Goal: Task Accomplishment & Management: Use online tool/utility

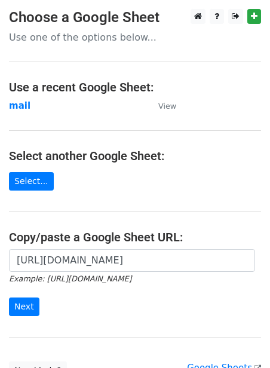
scroll to position [0, 268]
type input "[URL][DOMAIN_NAME]"
click at [23, 310] on input "Next" at bounding box center [24, 307] width 30 height 19
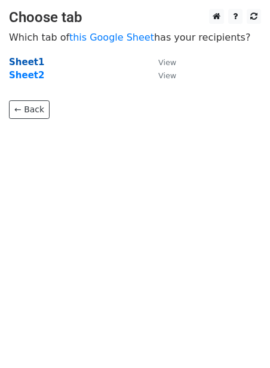
click at [11, 66] on strong "Sheet1" at bounding box center [26, 62] width 35 height 11
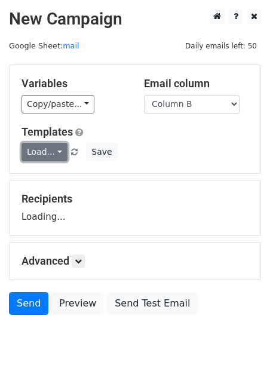
click at [36, 149] on link "Load..." at bounding box center [45, 152] width 46 height 19
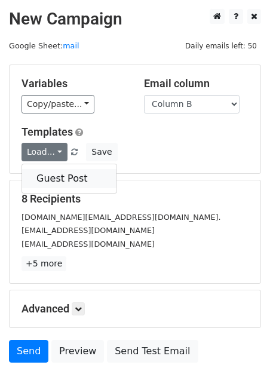
click at [50, 180] on link "Guest Post" at bounding box center [69, 178] width 94 height 19
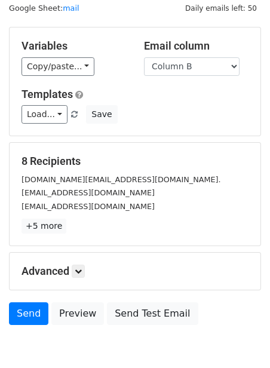
scroll to position [96, 0]
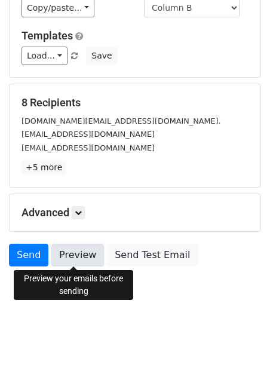
click at [77, 251] on link "Preview" at bounding box center [77, 255] width 53 height 23
click at [73, 254] on link "Preview" at bounding box center [77, 255] width 53 height 23
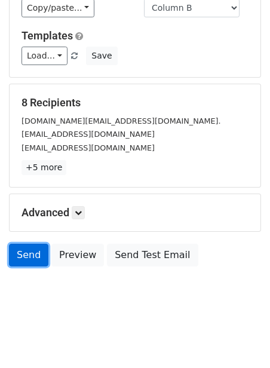
click at [34, 252] on link "Send" at bounding box center [28, 255] width 39 height 23
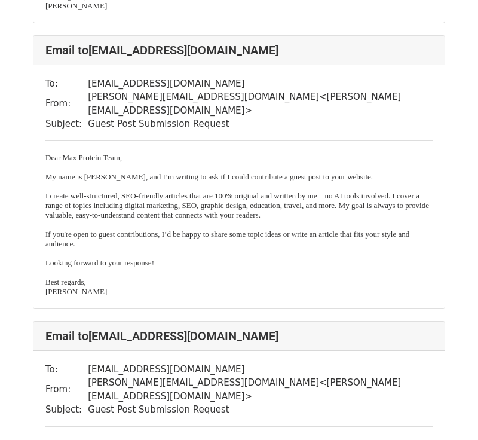
scroll to position [1848, 0]
